Goal: Information Seeking & Learning: Learn about a topic

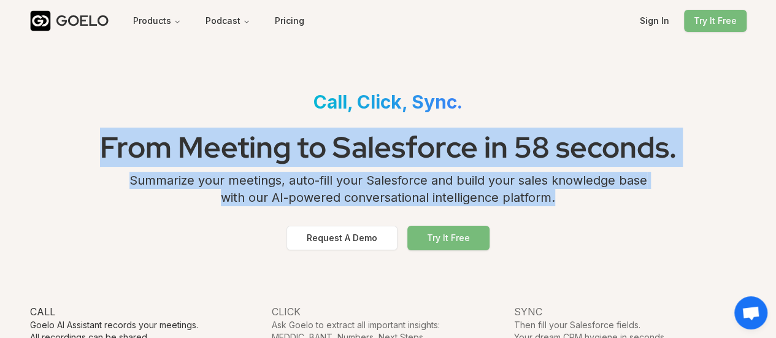
drag, startPoint x: 92, startPoint y: 148, endPoint x: 571, endPoint y: 196, distance: 480.9
copy div "From Meeting to Salesforce in 58 seconds. Summarize your meetings, auto-fill yo…"
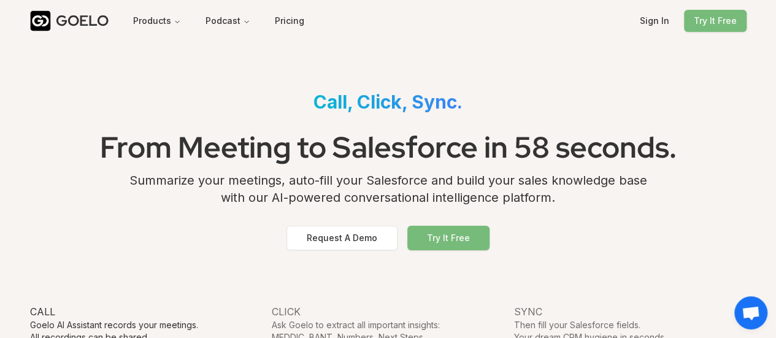
click at [67, 31] on div "GOELO Products Podcast Pricing Sign In Try It Free" at bounding box center [388, 21] width 717 height 42
click at [80, 26] on div "GOELO" at bounding box center [82, 21] width 53 height 20
